Goal: Information Seeking & Learning: Learn about a topic

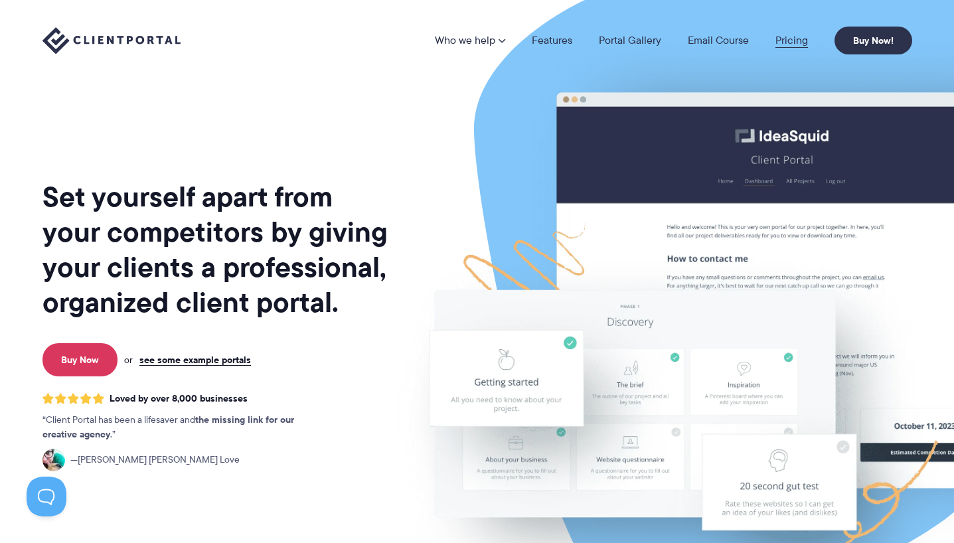
click at [797, 41] on link "Pricing" at bounding box center [791, 40] width 33 height 11
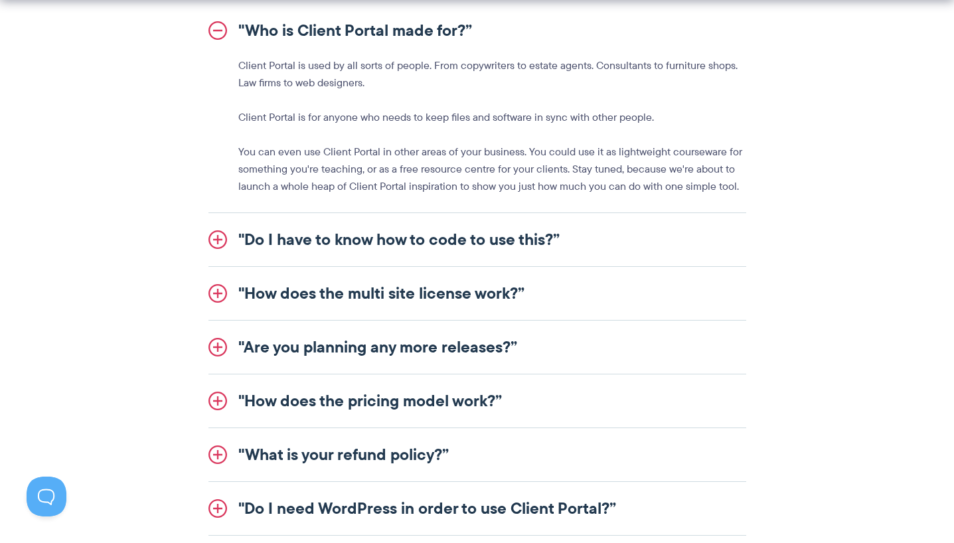
scroll to position [1577, 0]
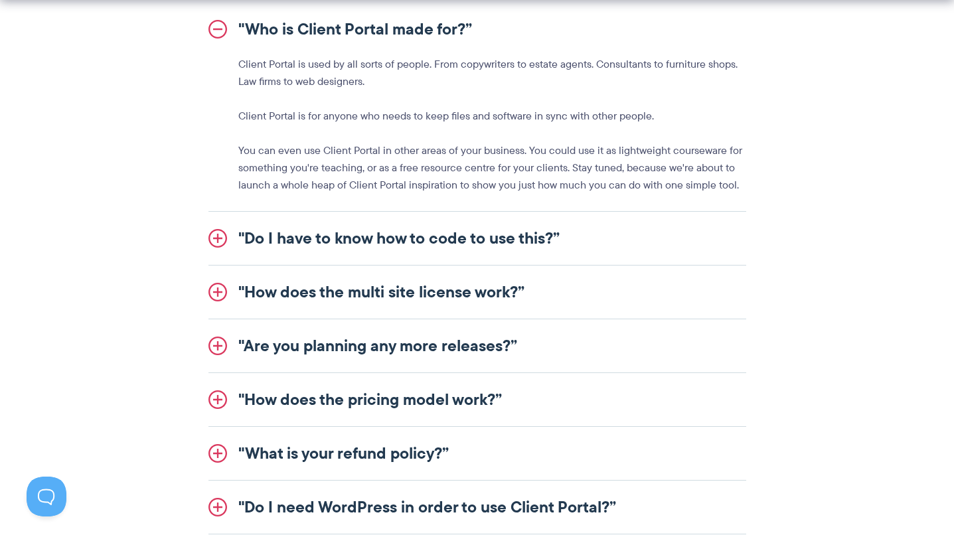
click at [540, 243] on link ""Do I have to know how to code to use this?”" at bounding box center [477, 238] width 538 height 53
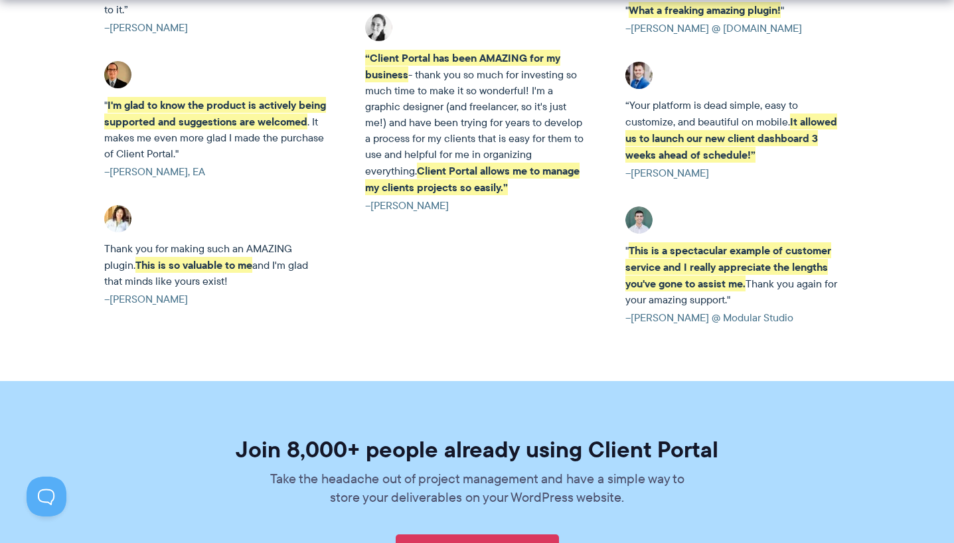
scroll to position [2970, 0]
